Goal: Information Seeking & Learning: Learn about a topic

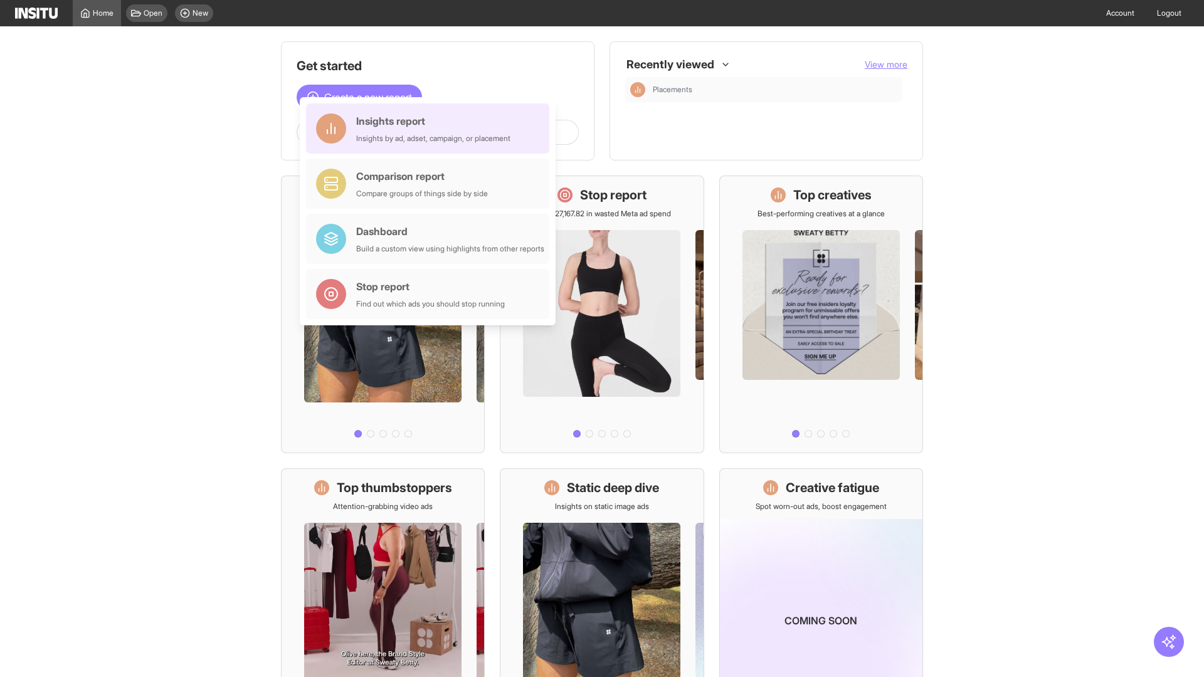
click at [431, 129] on div "Insights report Insights by ad, adset, campaign, or placement" at bounding box center [433, 128] width 154 height 30
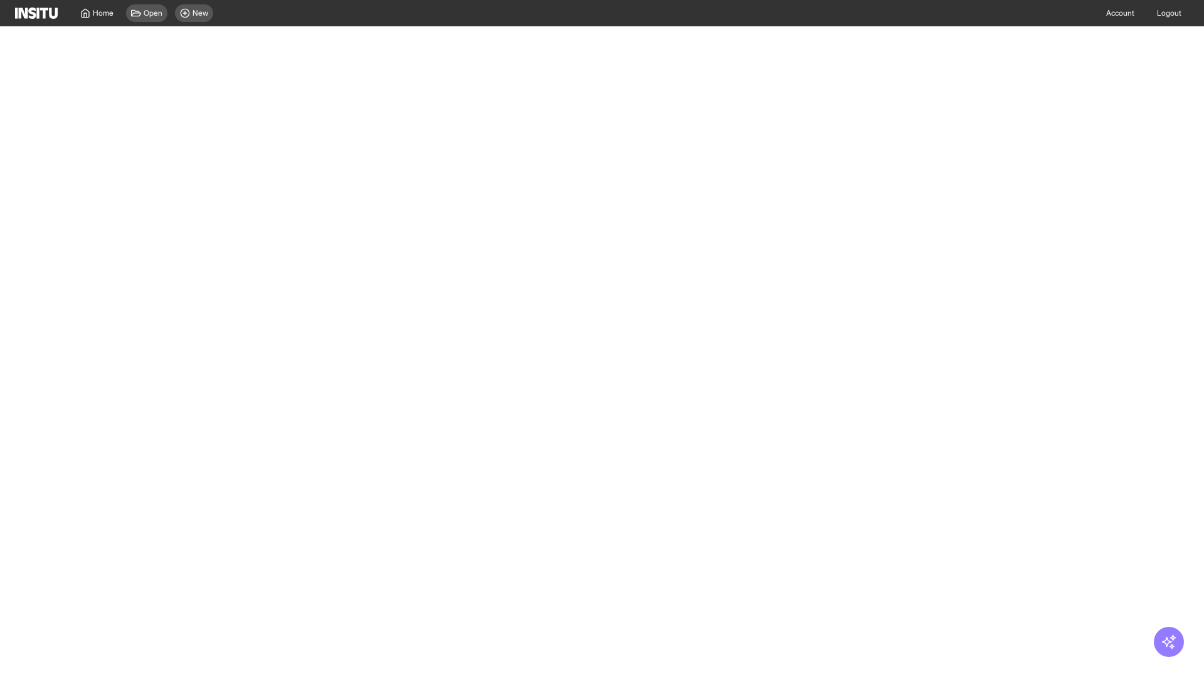
select select "**"
